Goal: Task Accomplishment & Management: Use online tool/utility

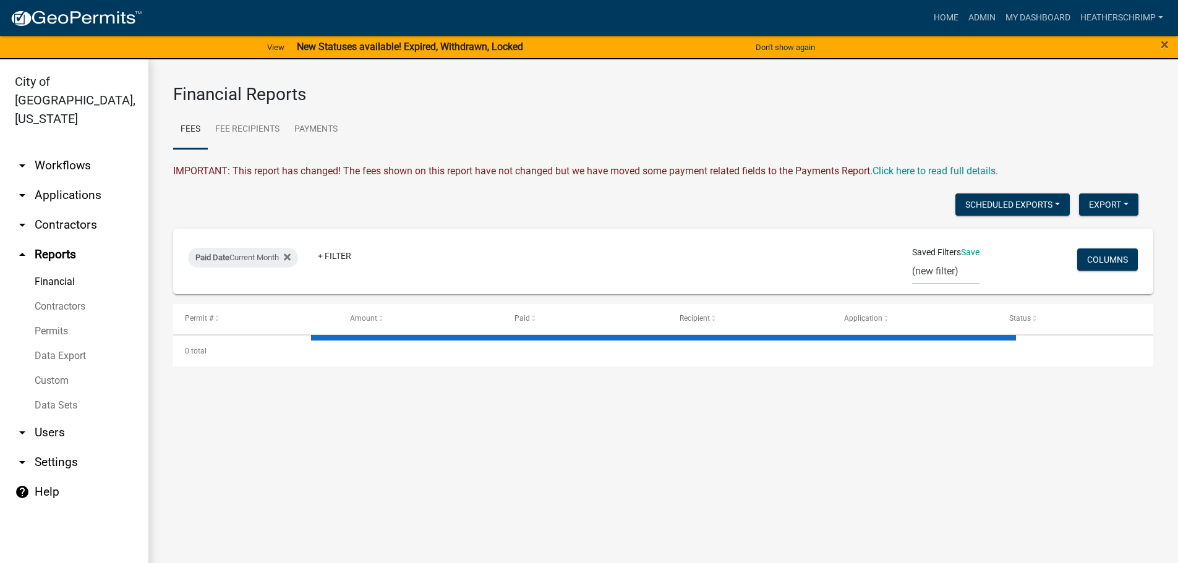
select select "0: null"
select select "3: 100"
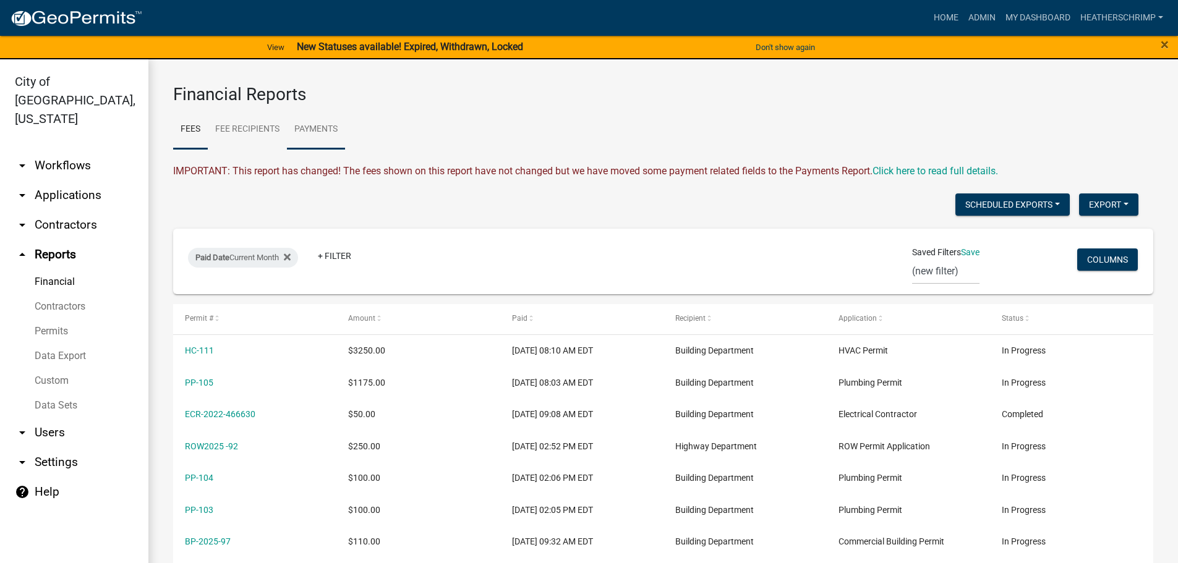
click at [326, 128] on link "Payments" at bounding box center [316, 130] width 58 height 40
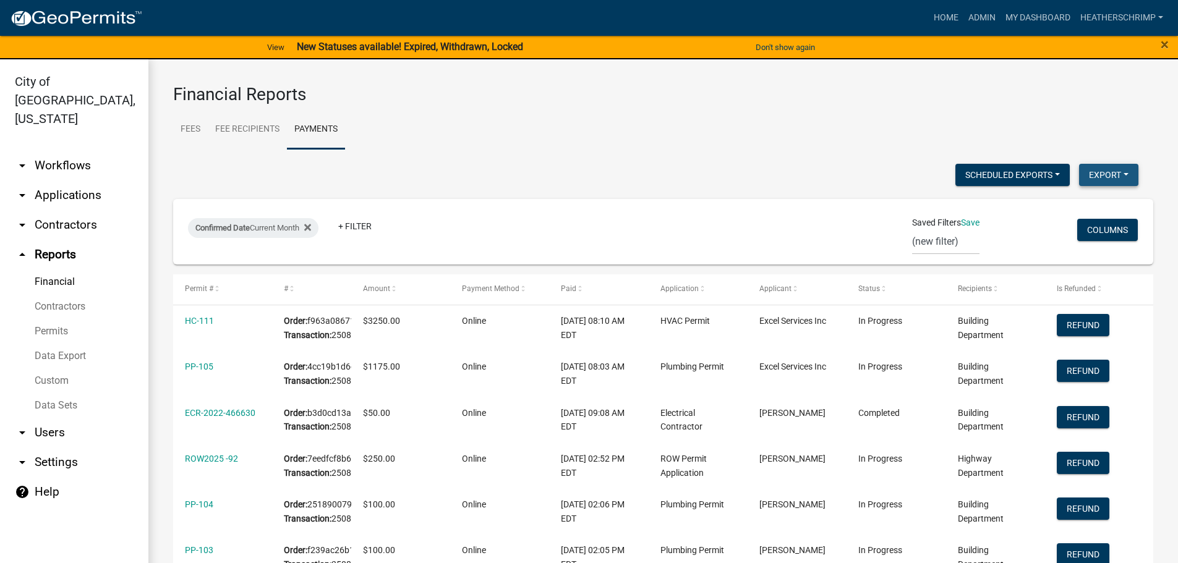
click at [1102, 172] on button "Export" at bounding box center [1108, 175] width 59 height 22
click at [1065, 203] on button "Excel Format (.xlsx)" at bounding box center [1080, 207] width 116 height 30
click at [181, 130] on link "Fees" at bounding box center [190, 130] width 35 height 40
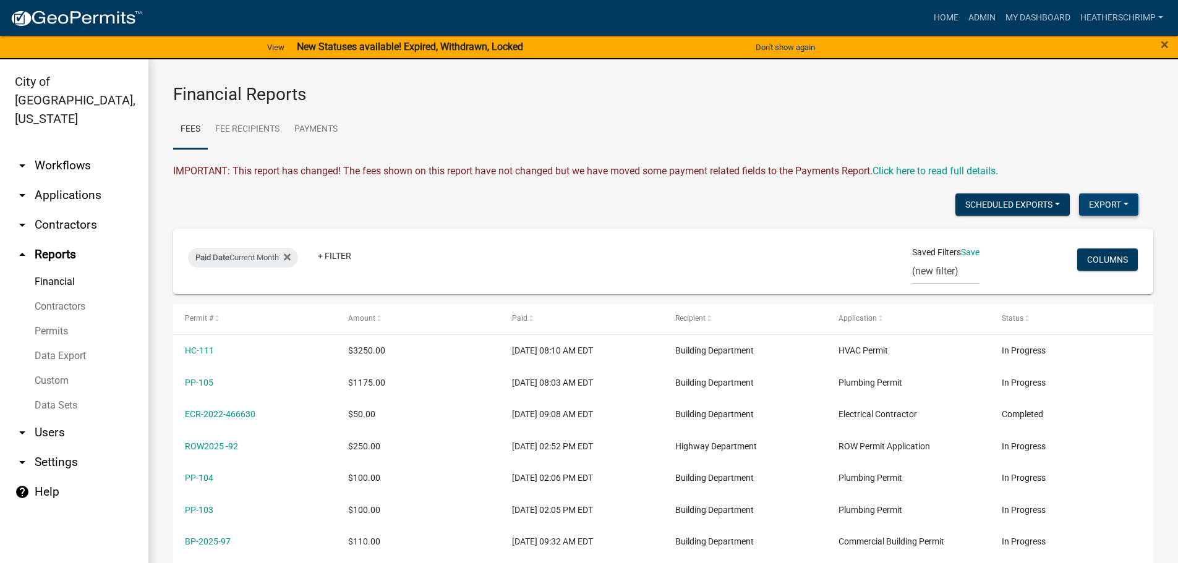
click at [1106, 197] on button "Export" at bounding box center [1108, 204] width 59 height 22
click at [1071, 236] on button "Excel Format (.xlsx)" at bounding box center [1080, 237] width 116 height 30
